Goal: Task Accomplishment & Management: Manage account settings

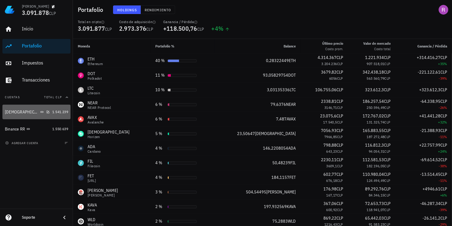
click at [14, 113] on div "[DEMOGRAPHIC_DATA][PERSON_NAME]" at bounding box center [22, 112] width 34 height 5
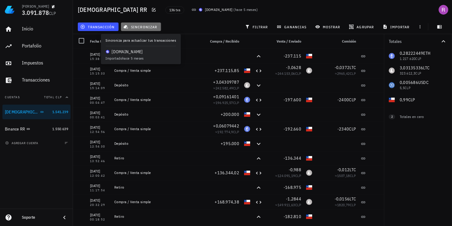
click at [147, 25] on span "sincronizar" at bounding box center [141, 26] width 33 height 5
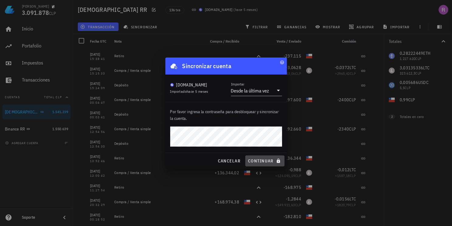
click at [269, 159] on span "continuar" at bounding box center [265, 160] width 34 height 5
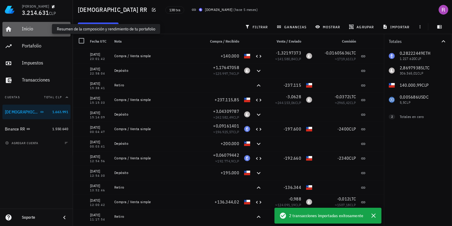
click at [25, 28] on div "Inicio" at bounding box center [45, 29] width 46 height 6
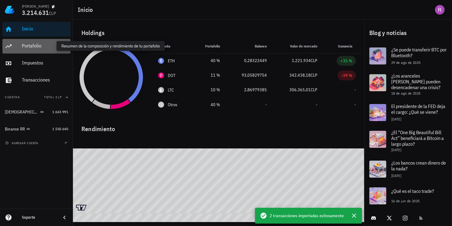
click at [34, 48] on div "Portafolio" at bounding box center [45, 46] width 46 height 6
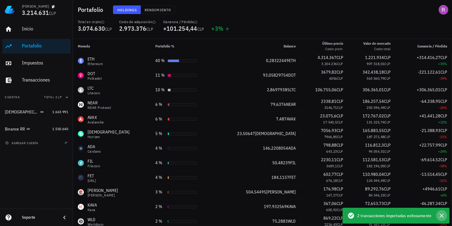
click at [444, 217] on icon "button" at bounding box center [441, 215] width 7 height 7
